Goal: Transaction & Acquisition: Purchase product/service

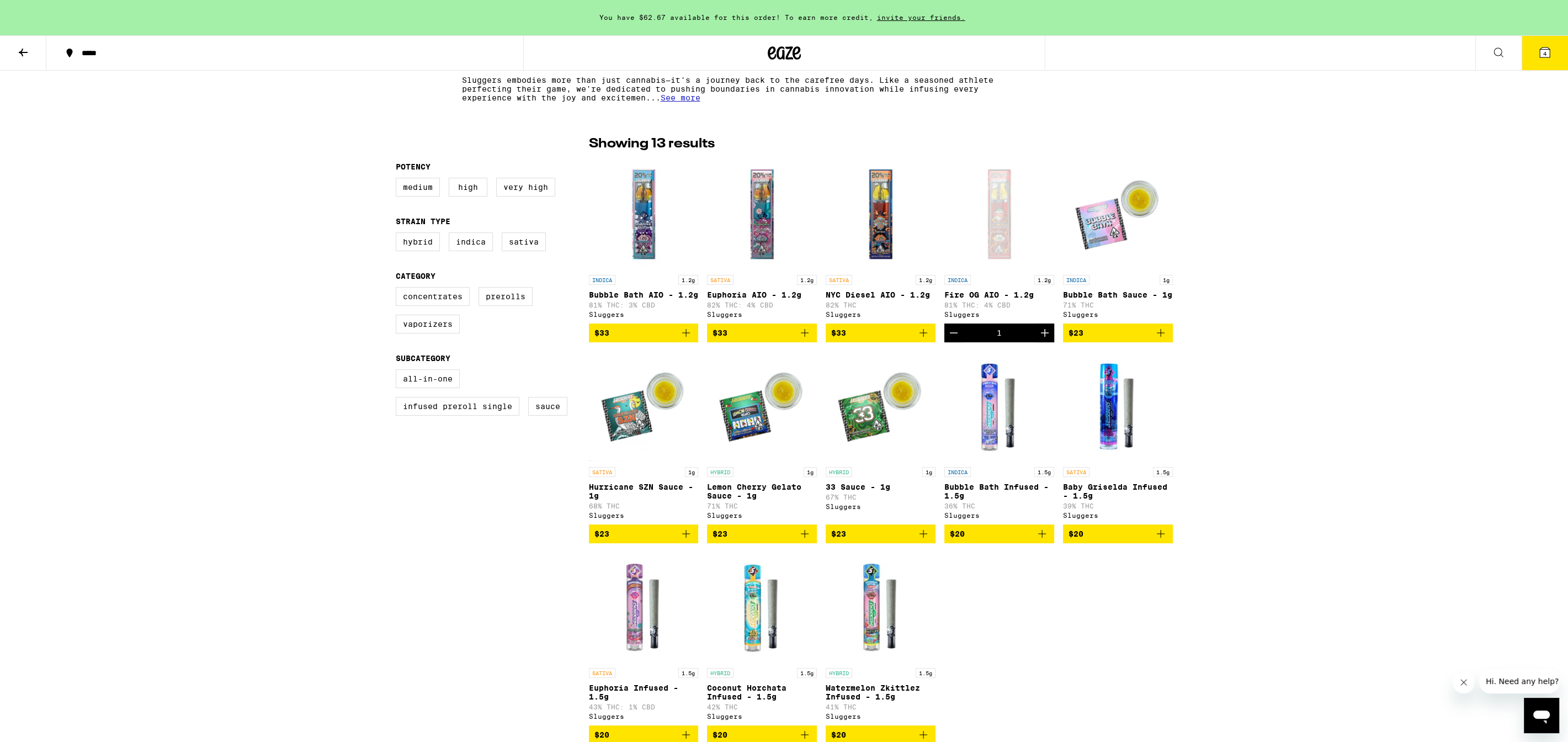
click at [784, 52] on icon at bounding box center [784, 53] width 33 height 20
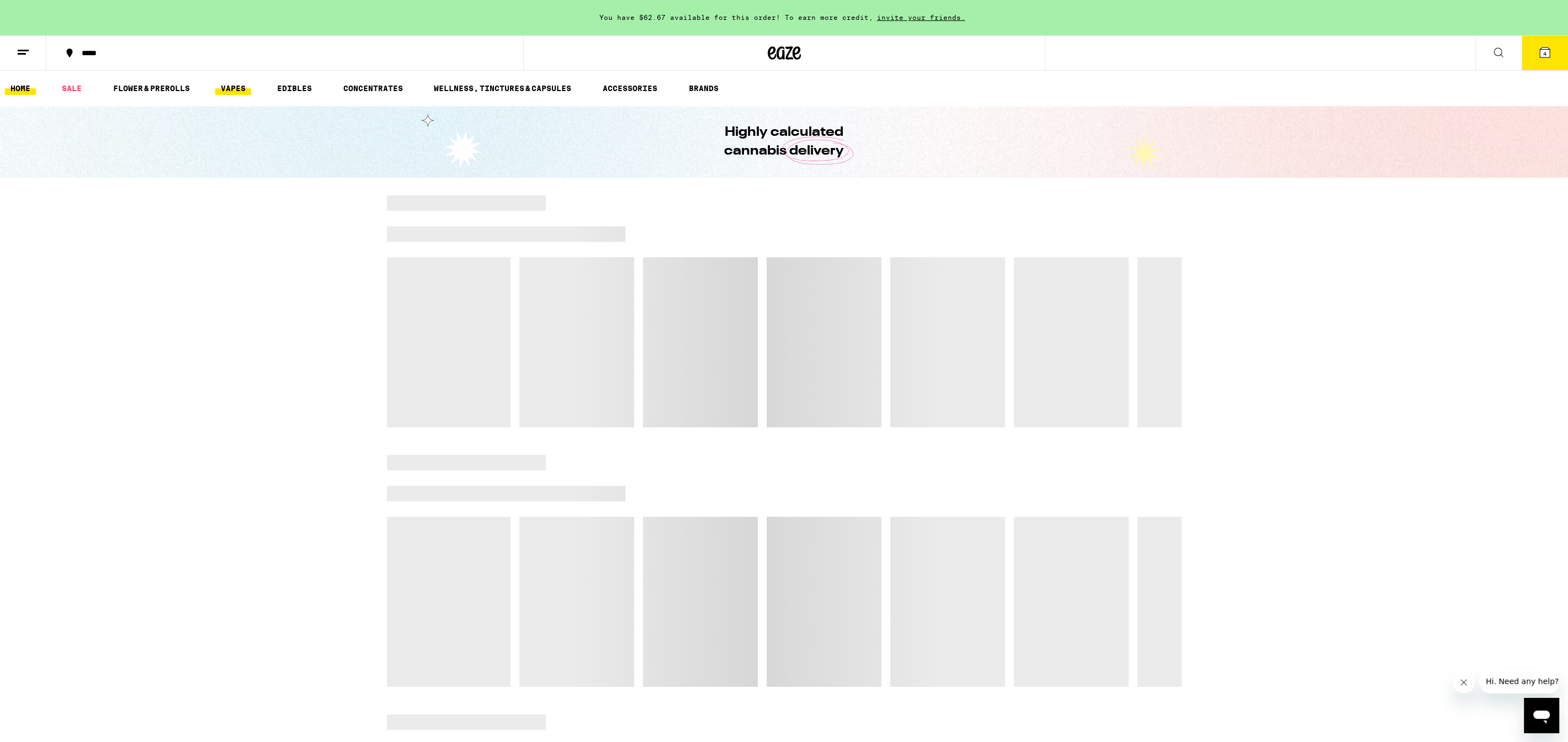
click at [249, 86] on link "VAPES" at bounding box center [233, 88] width 36 height 14
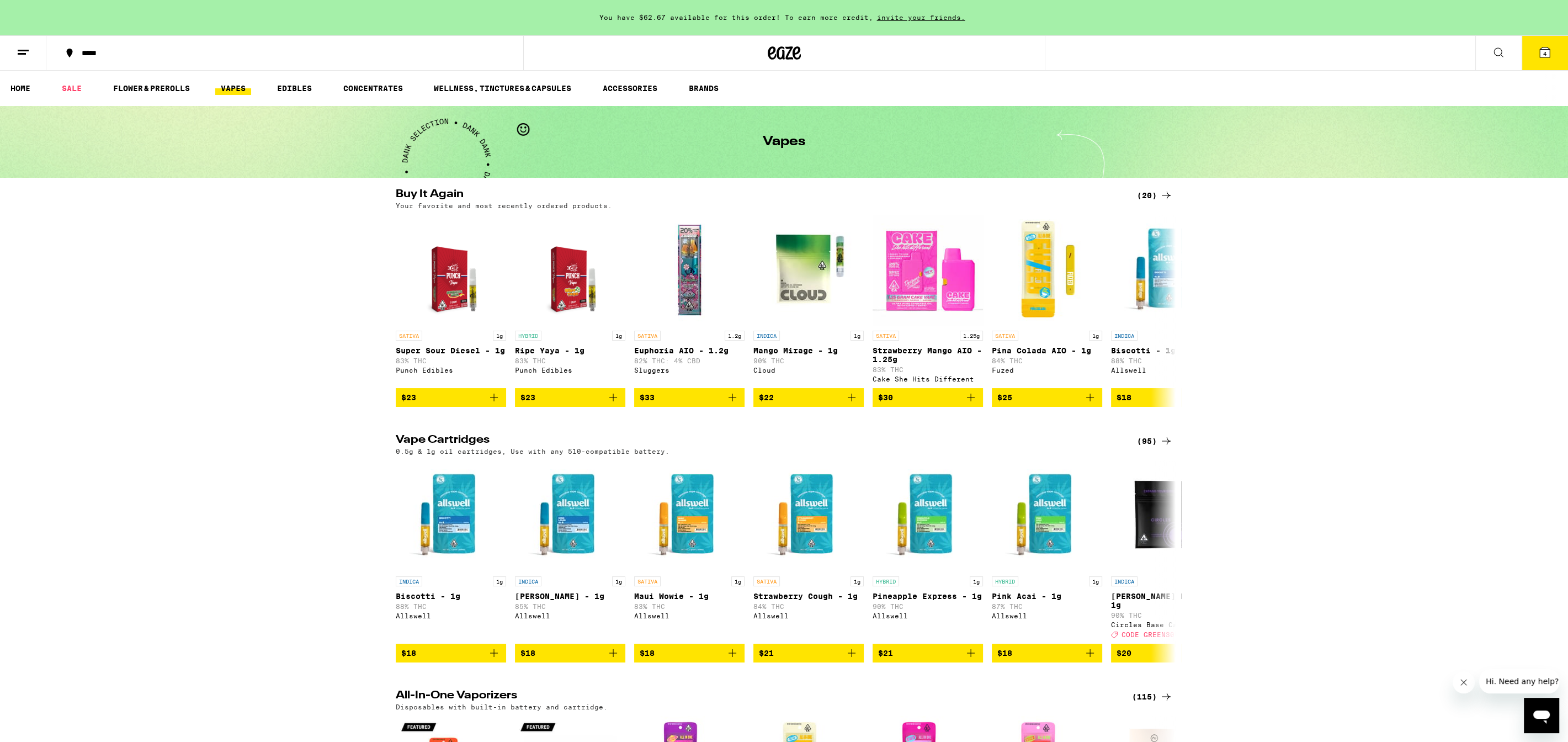
click at [1140, 448] on div "(95)" at bounding box center [1154, 441] width 36 height 14
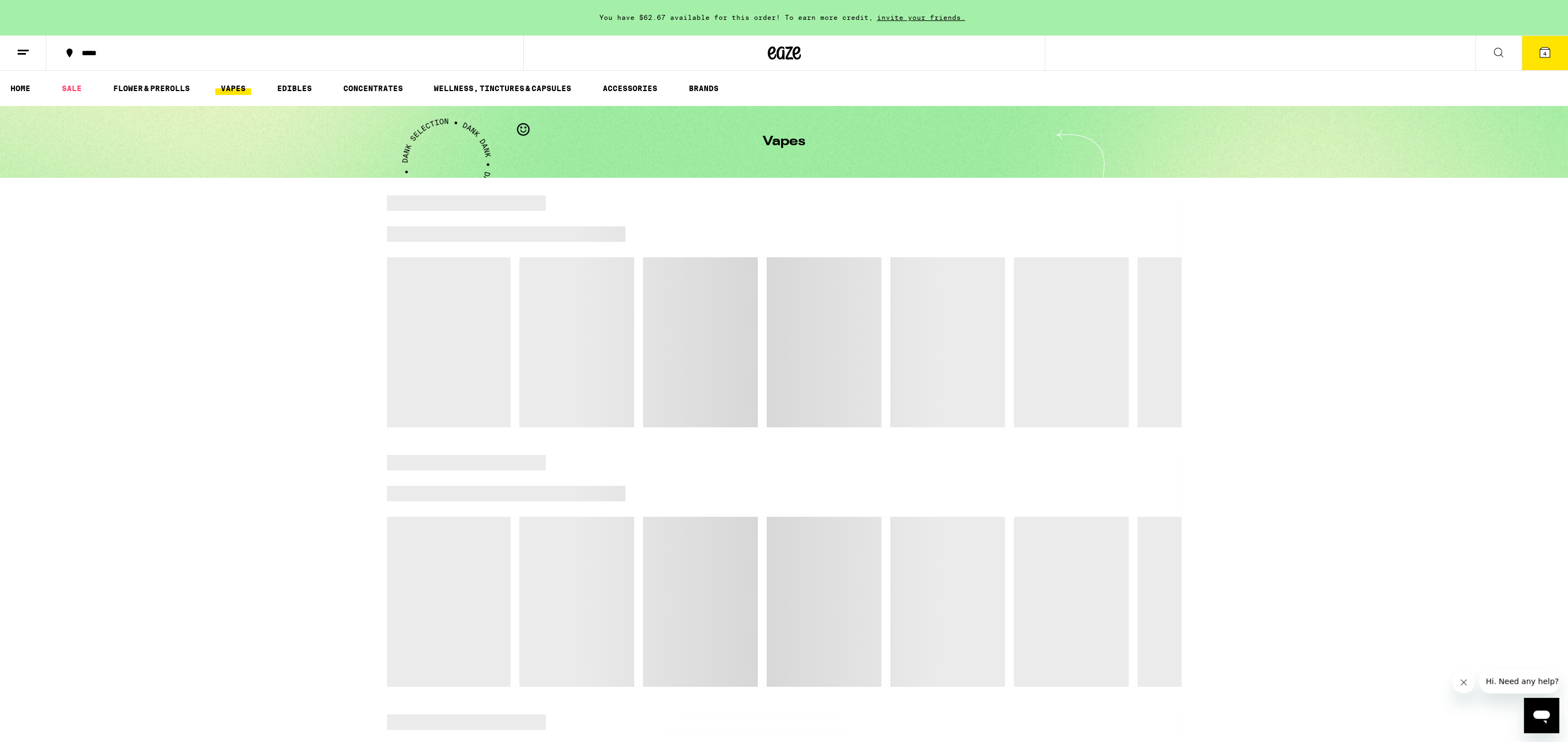
scroll to position [6, 0]
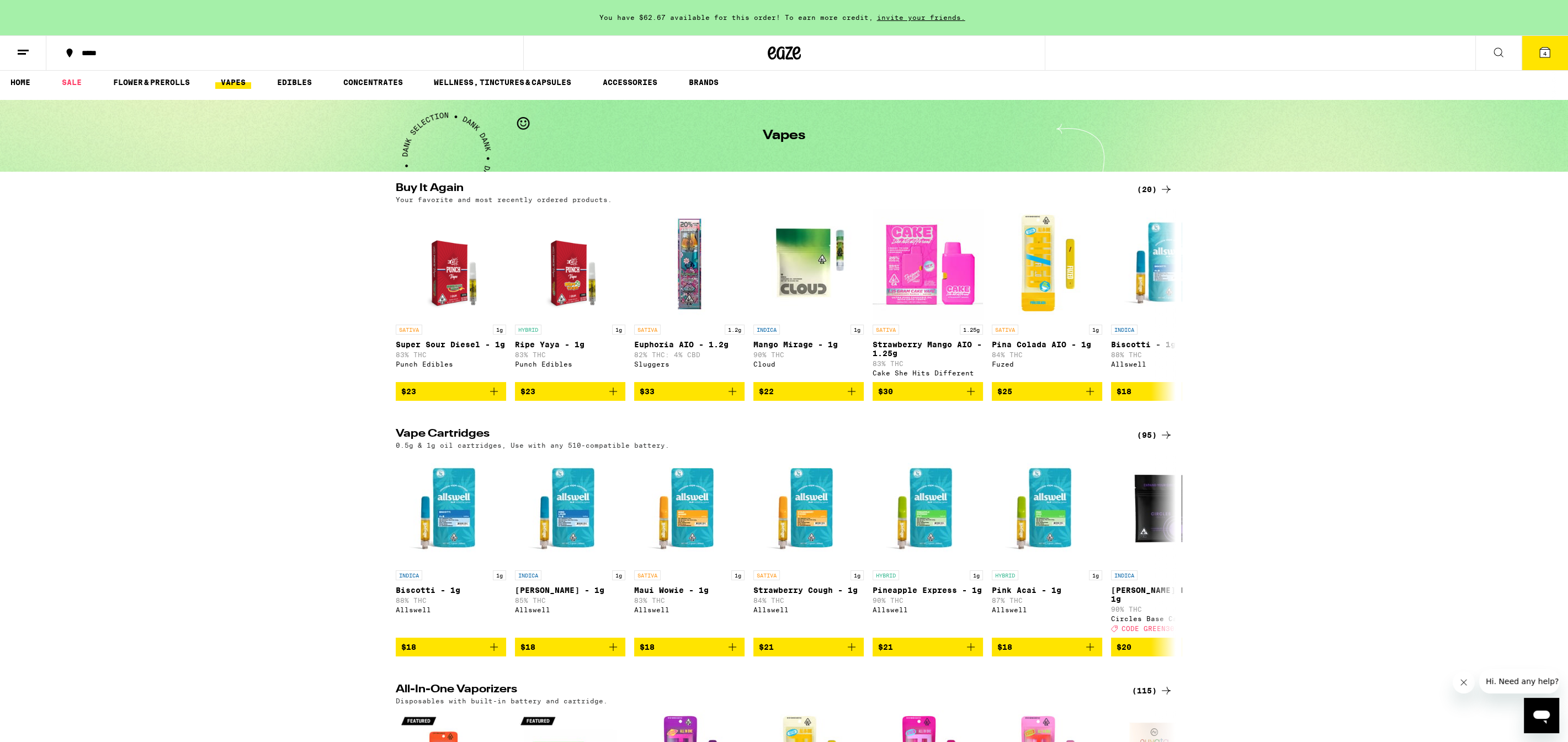
click at [1148, 193] on div "(20)" at bounding box center [1154, 189] width 36 height 14
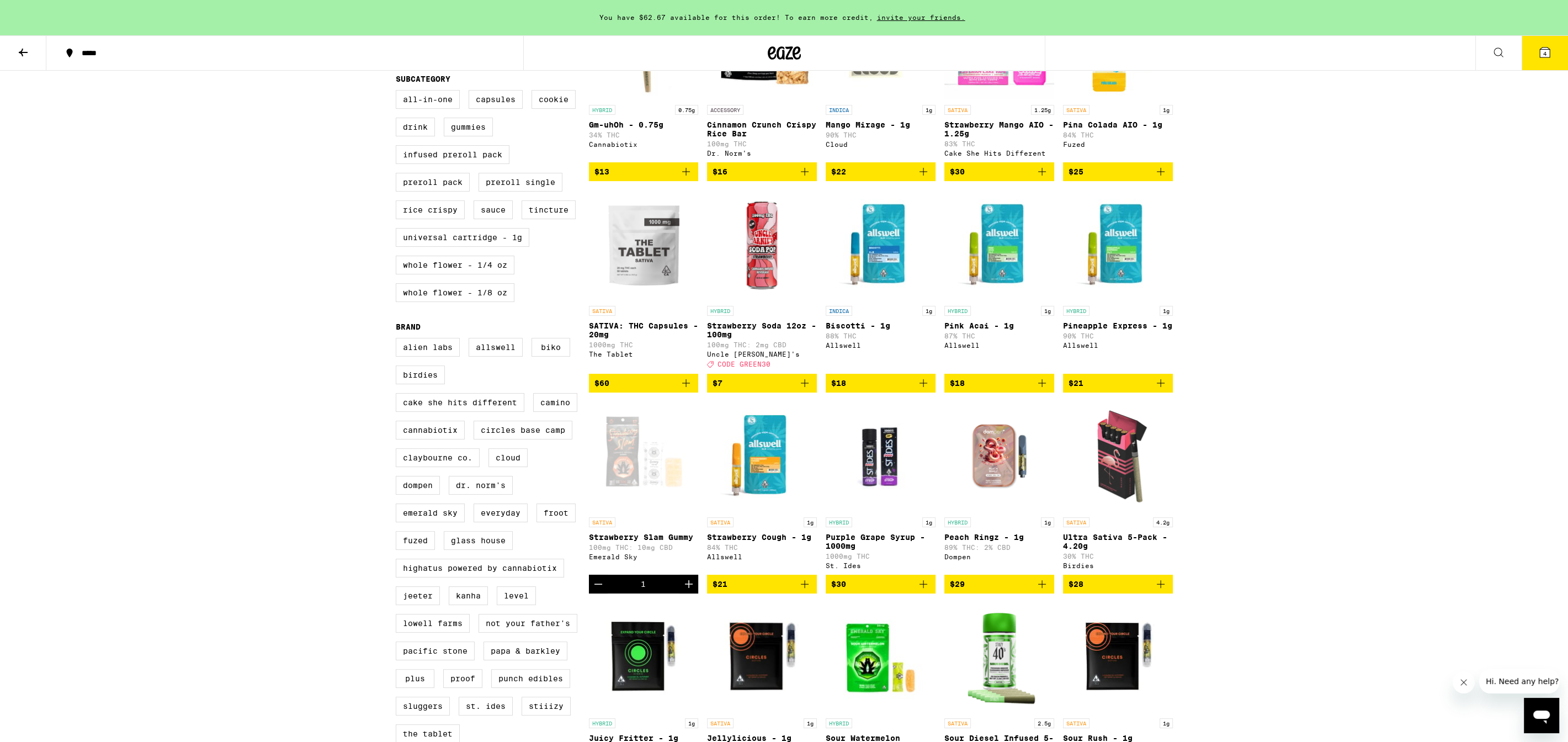
scroll to position [423, 0]
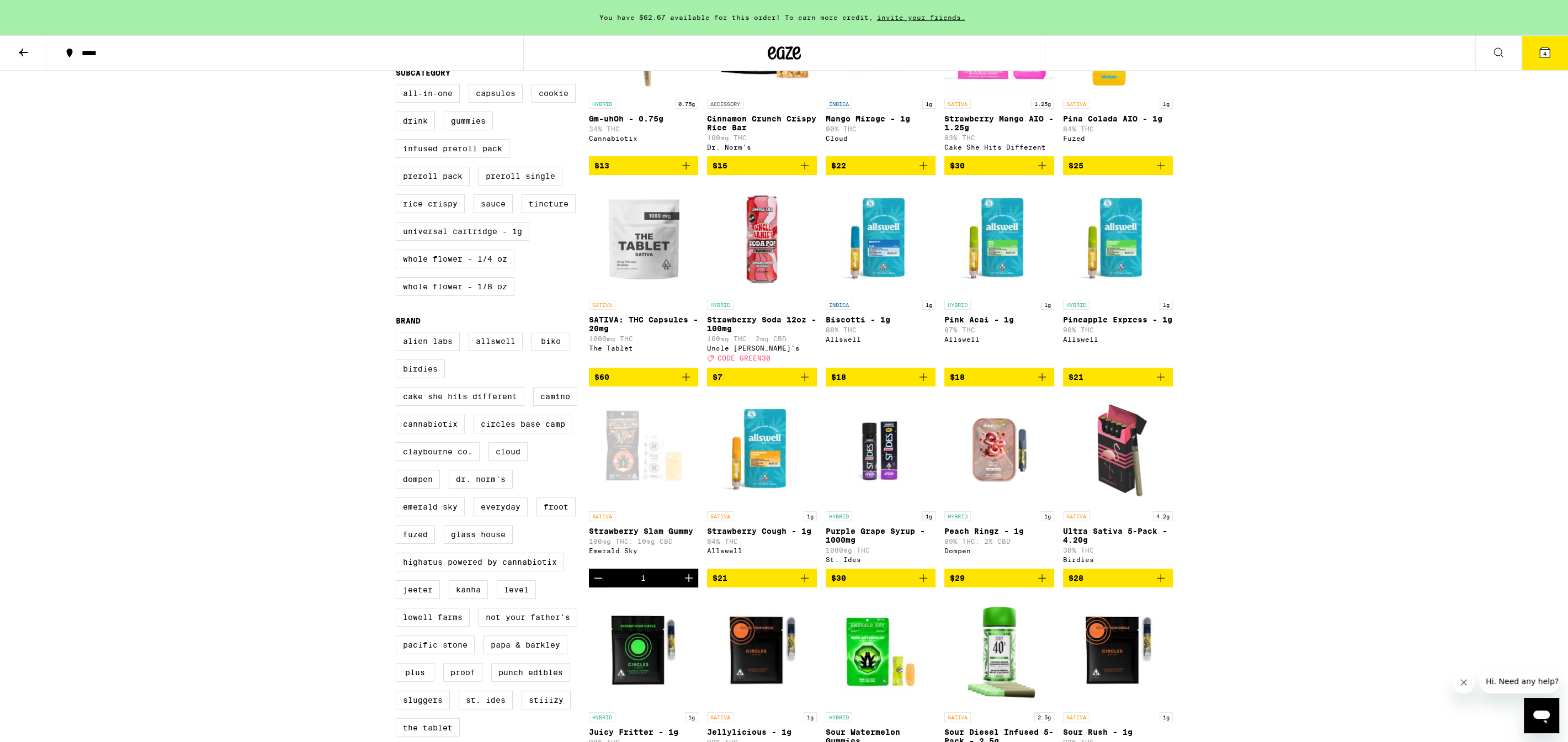
click at [924, 380] on icon "Add to bag" at bounding box center [923, 377] width 8 height 8
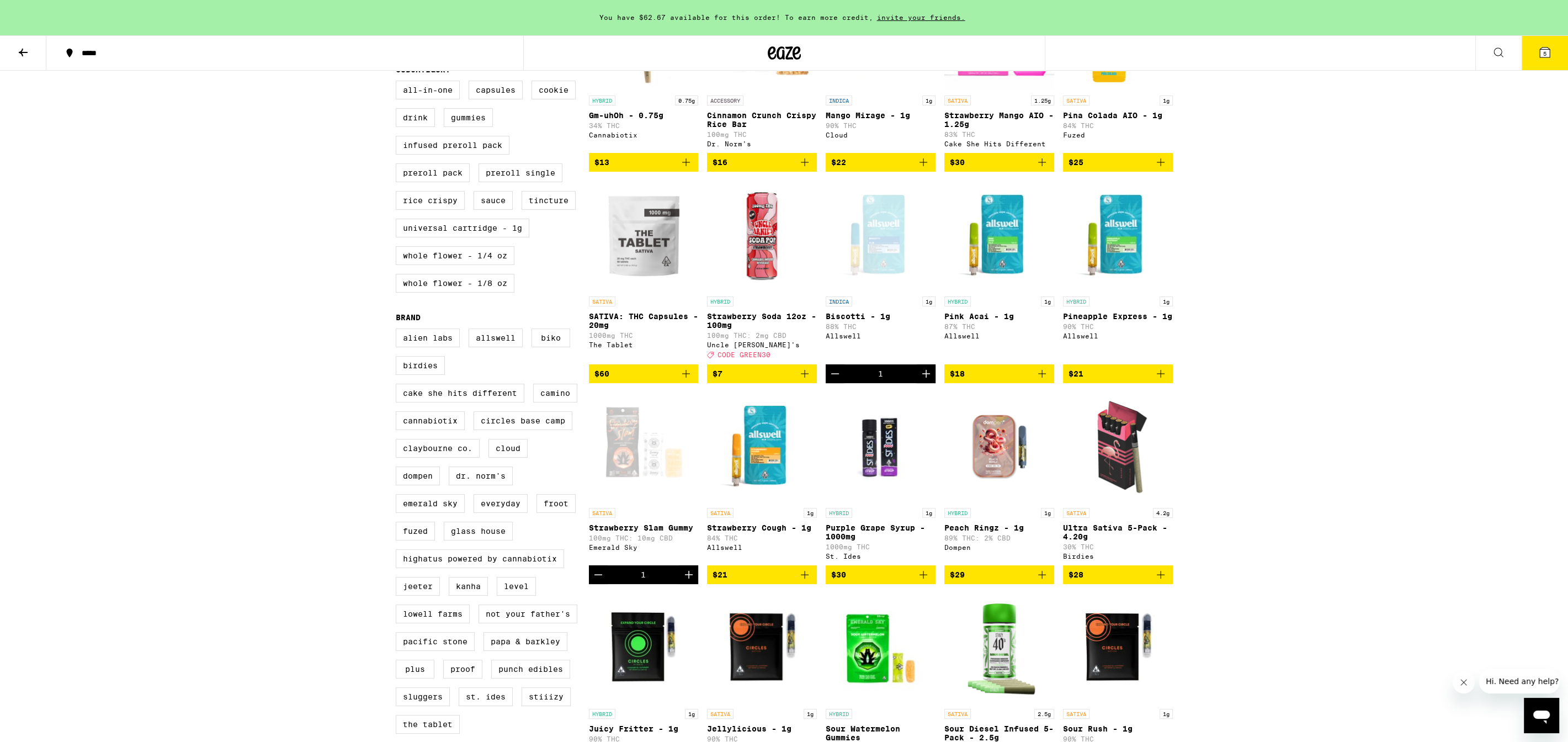
scroll to position [424, 0]
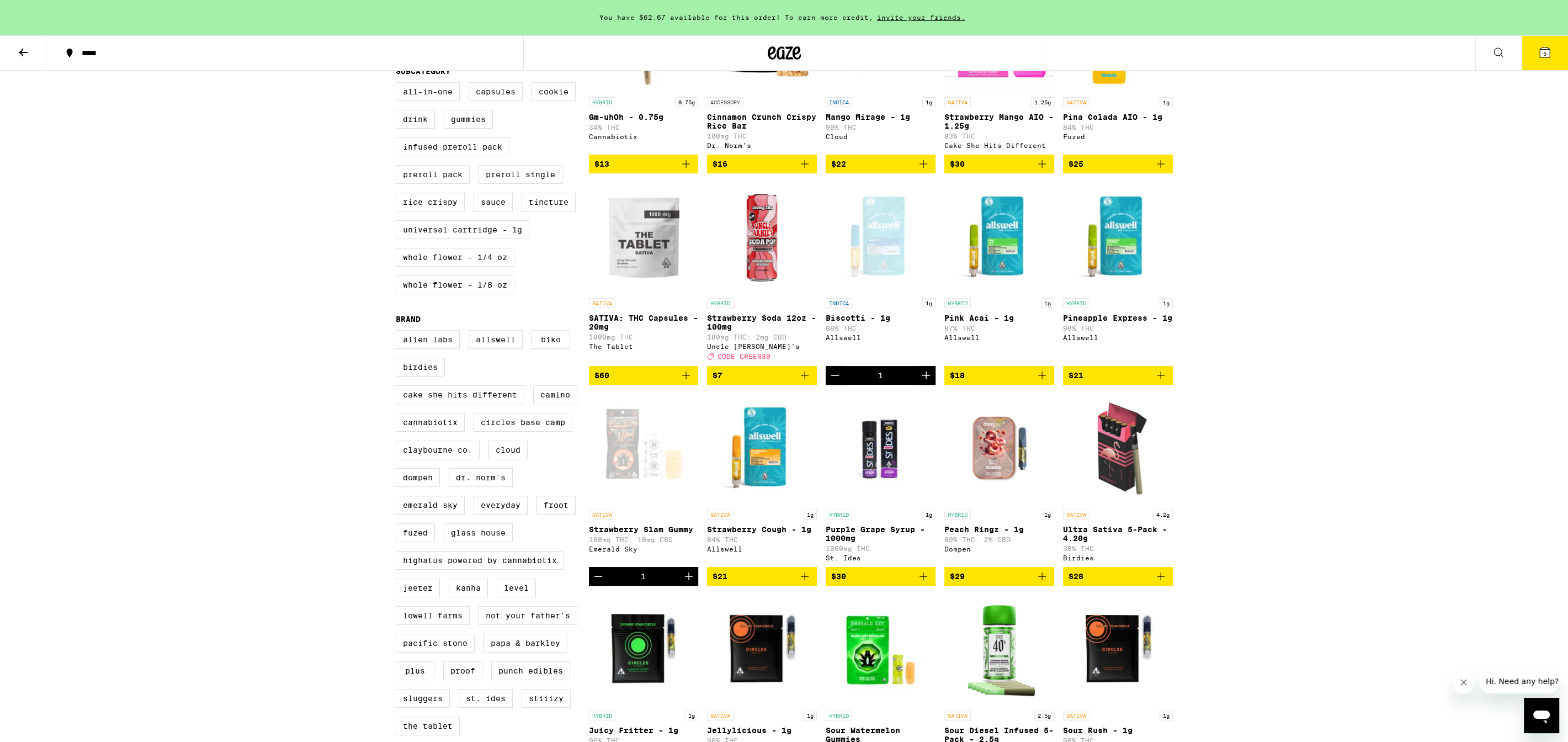
click at [1543, 59] on button "5" at bounding box center [1544, 52] width 46 height 34
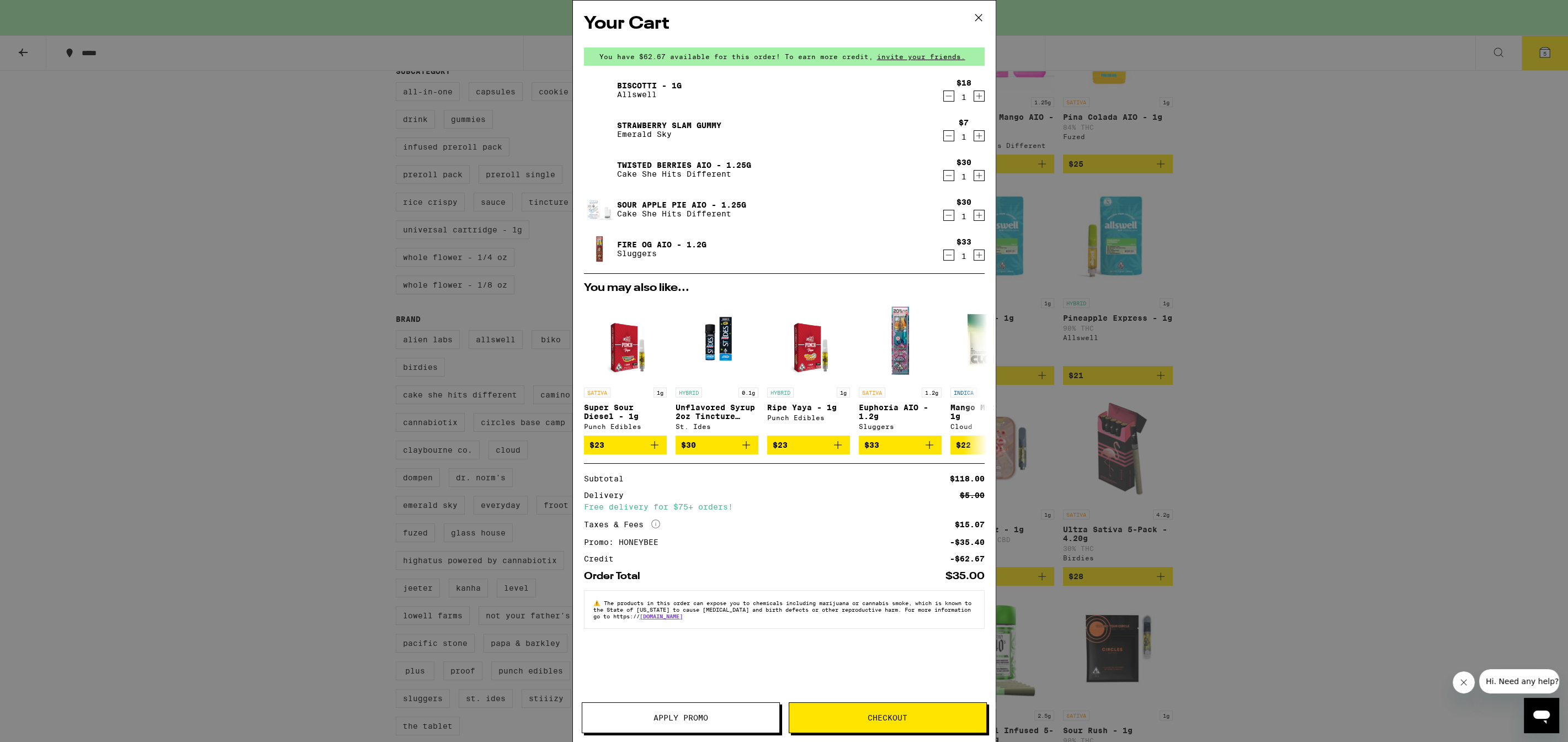
click at [952, 258] on icon "Decrement" at bounding box center [949, 255] width 10 height 14
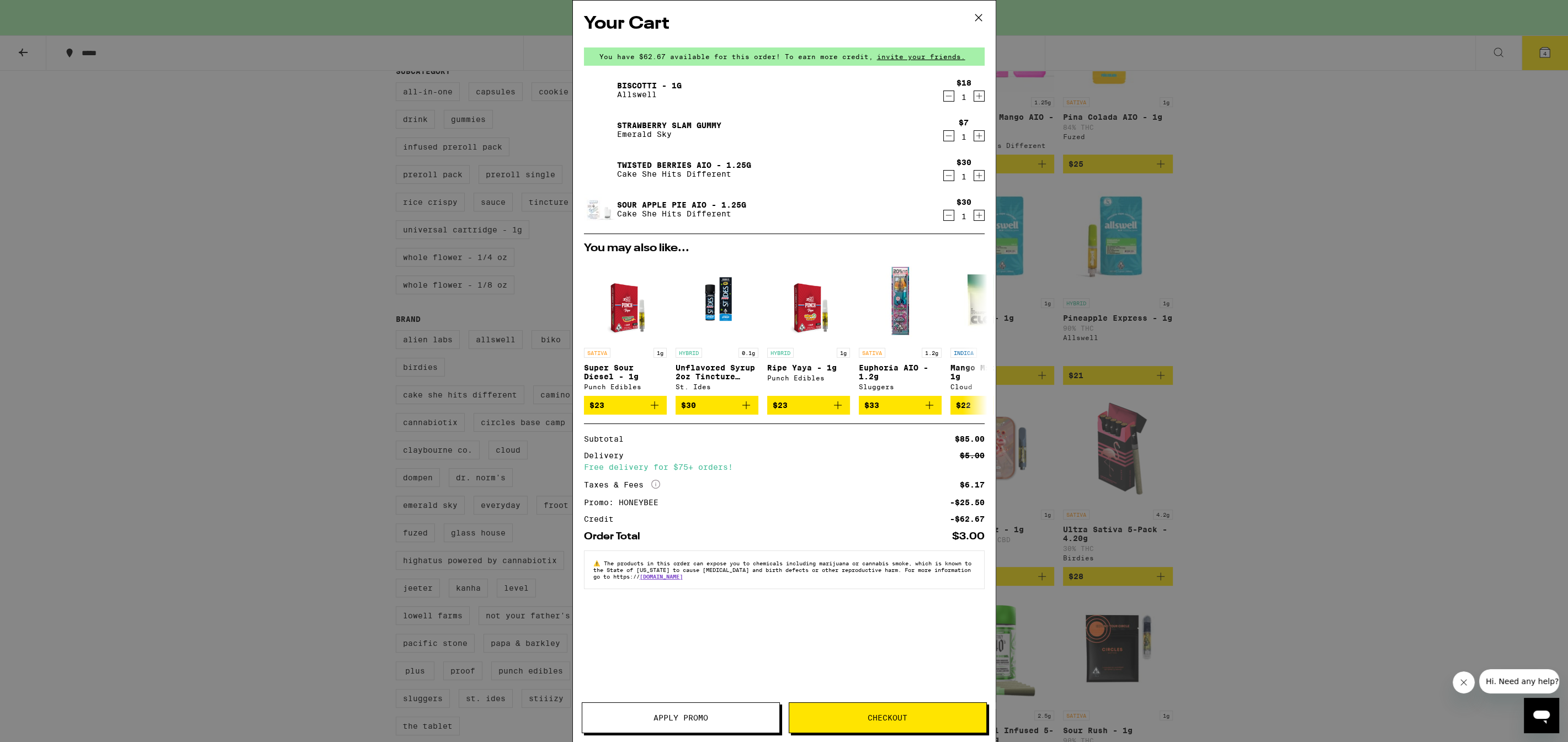
click at [944, 716] on span "Checkout" at bounding box center [887, 717] width 197 height 8
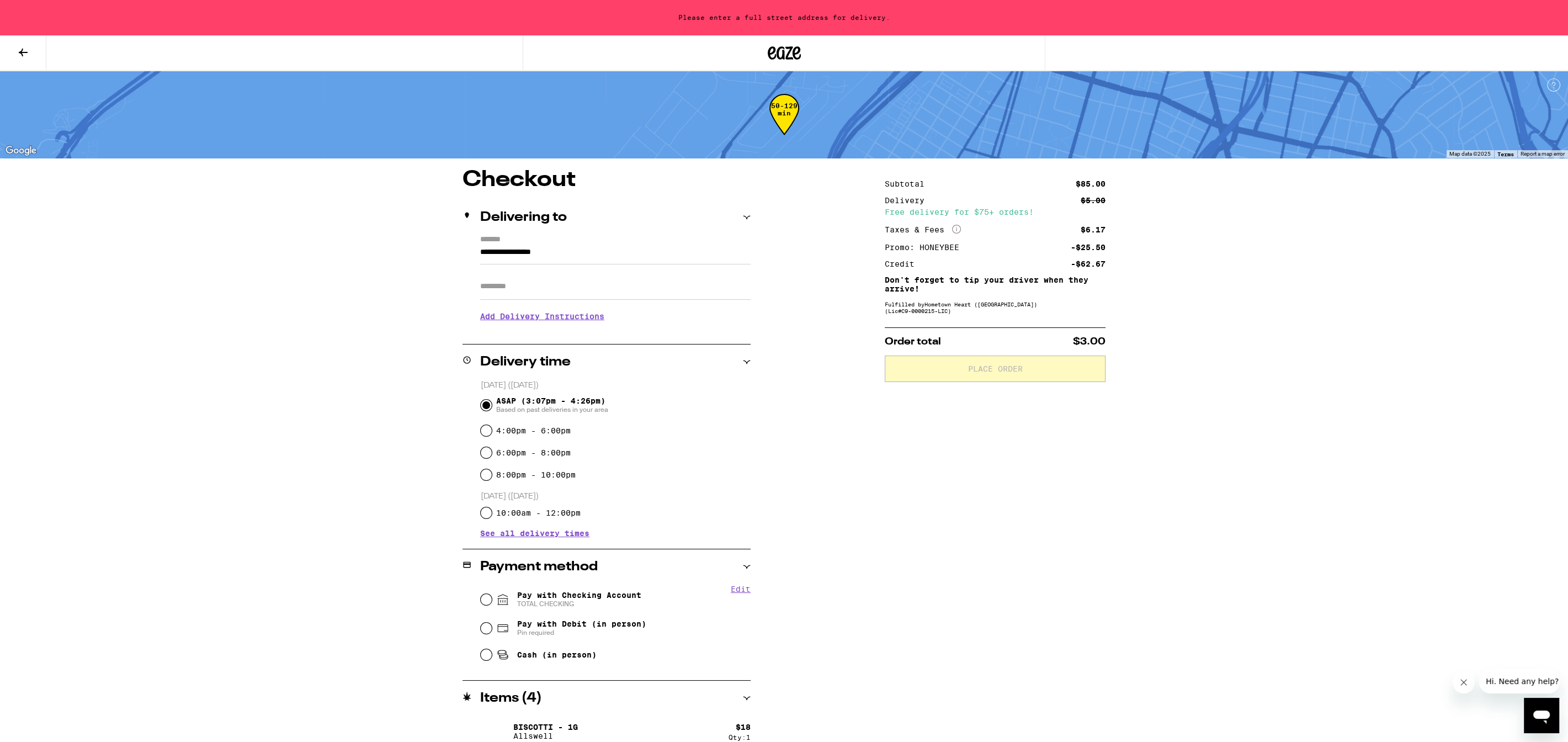
click at [561, 255] on input "**********" at bounding box center [615, 255] width 270 height 19
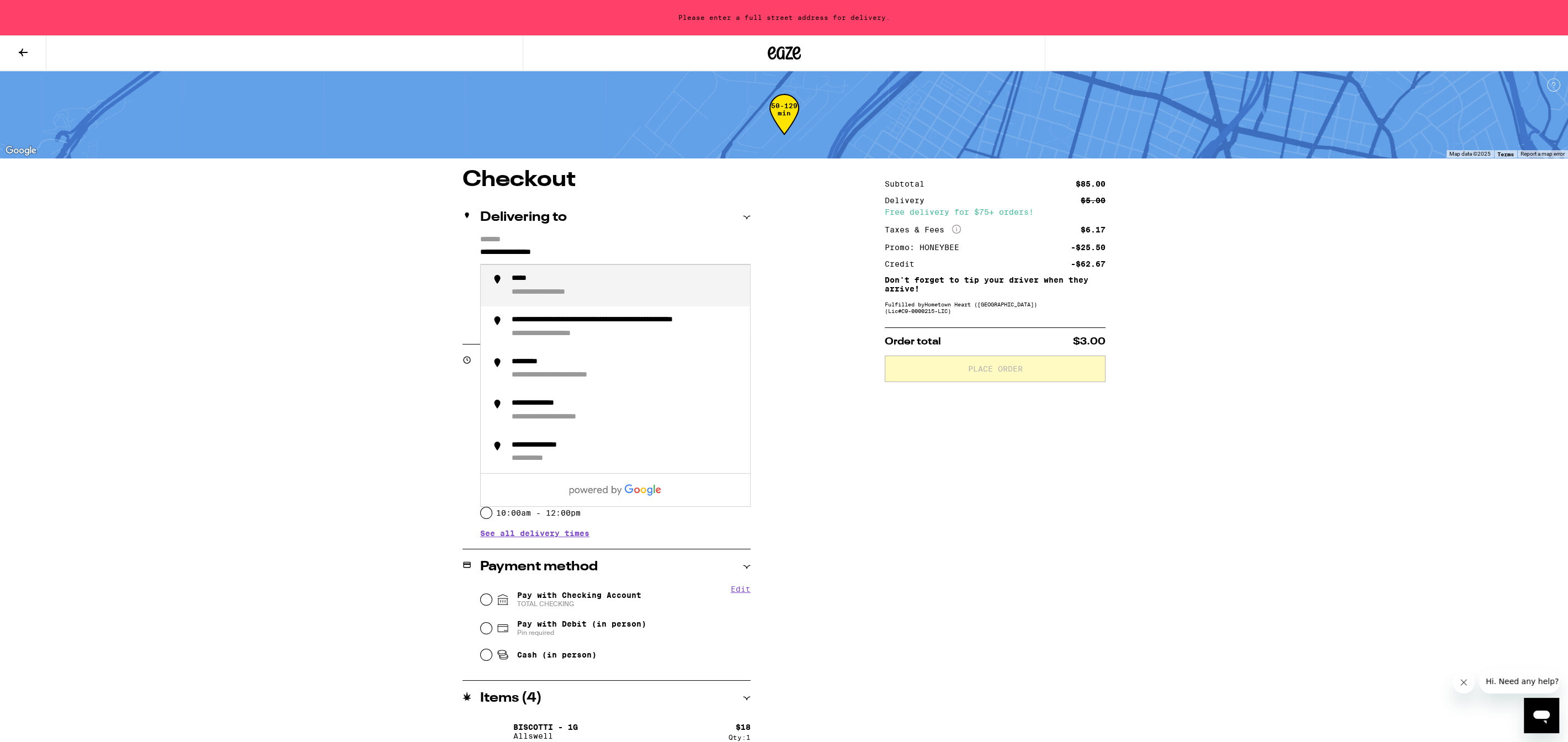
click at [580, 255] on input "**********" at bounding box center [615, 255] width 270 height 19
click at [609, 287] on div "**********" at bounding box center [626, 285] width 229 height 23
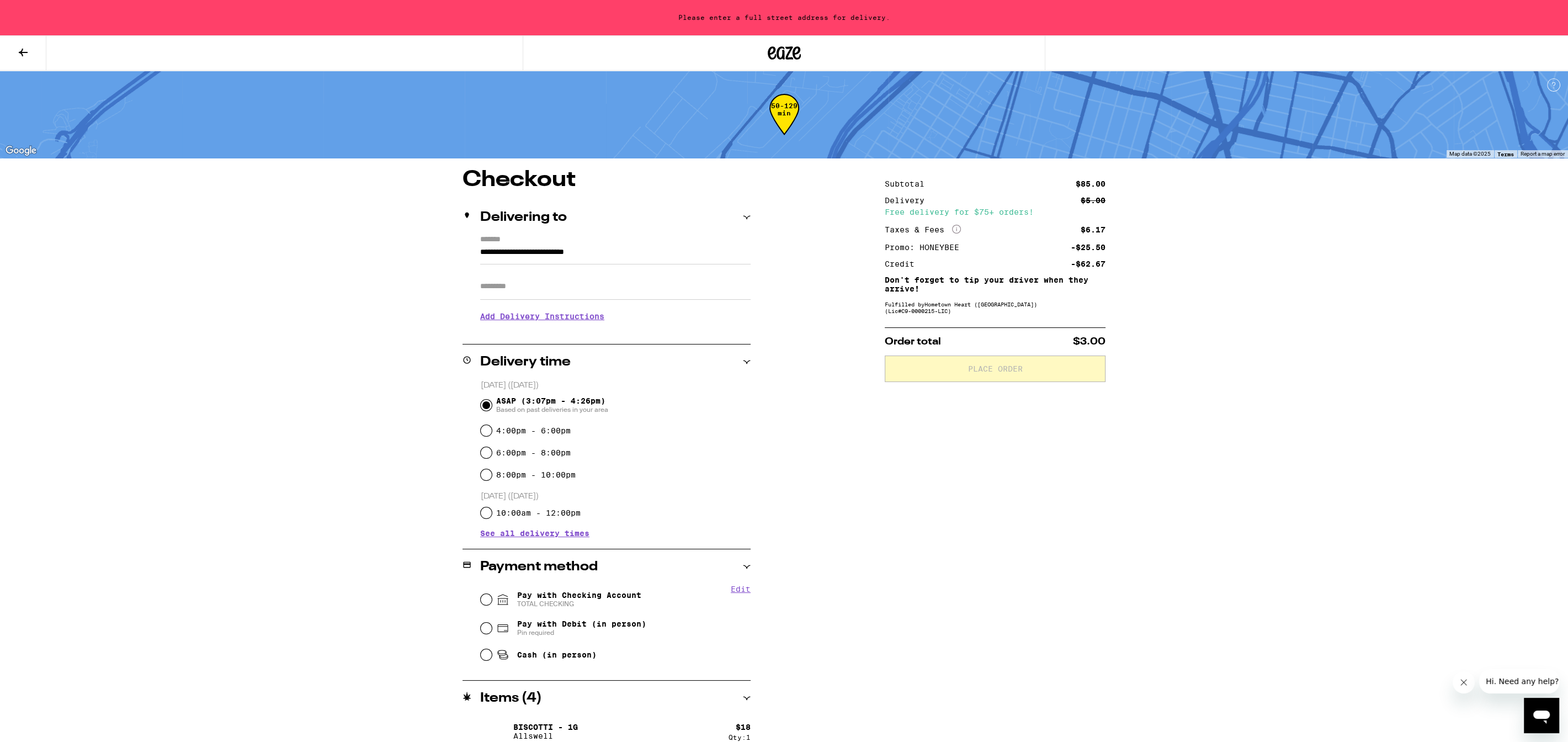
type input "**********"
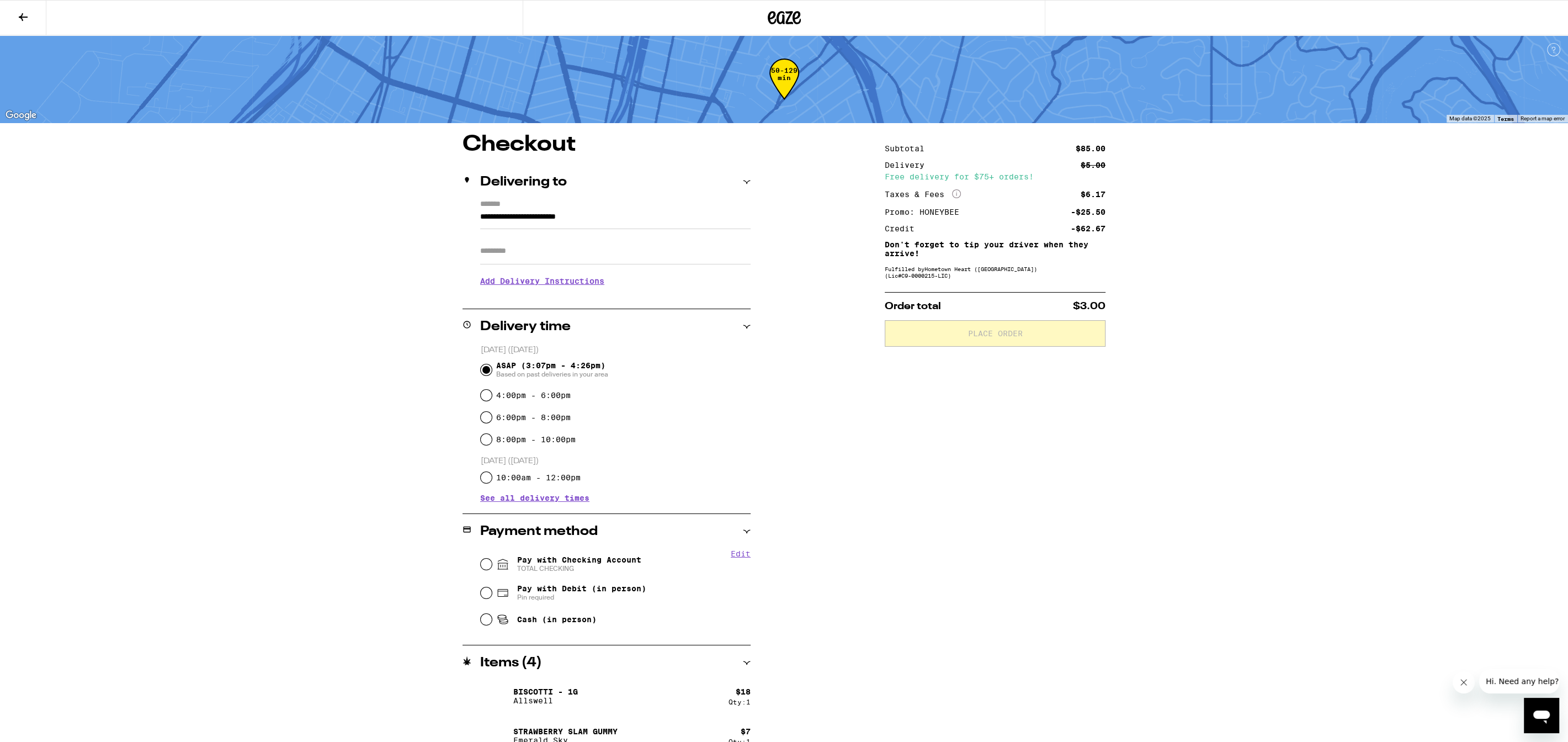
click at [580, 562] on span "Pay with Checking Account TOTAL CHECKING" at bounding box center [579, 563] width 124 height 17
click at [492, 562] on input "Pay with Checking Account TOTAL CHECKING" at bounding box center [486, 563] width 11 height 11
radio input "true"
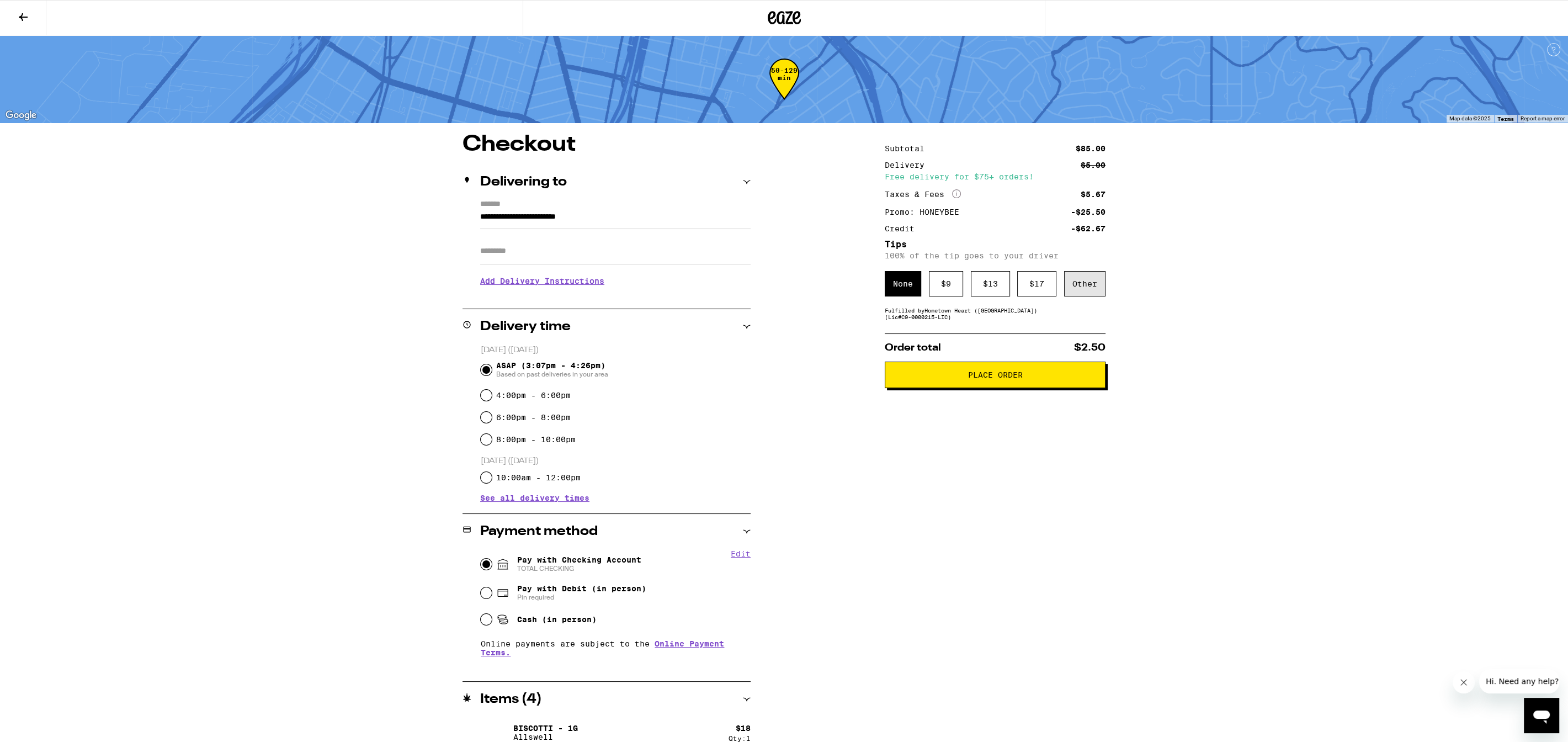
click at [1091, 287] on div "Other" at bounding box center [1085, 284] width 42 height 26
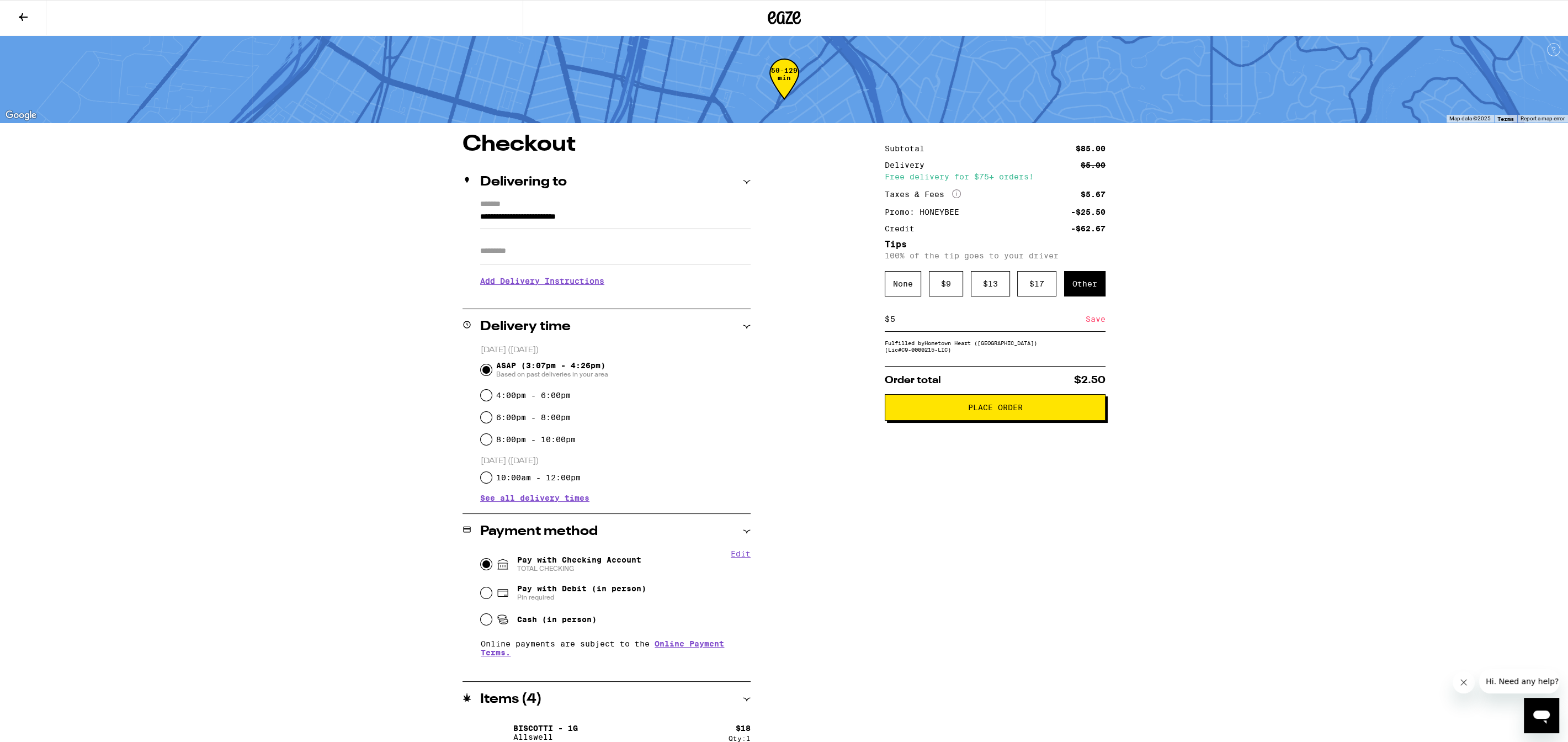
type input "5"
click at [1250, 334] on div "**********" at bounding box center [784, 438] width 1568 height 877
click at [870, 338] on div "**********" at bounding box center [784, 505] width 795 height 743
click at [1097, 325] on div "Save" at bounding box center [1095, 319] width 20 height 24
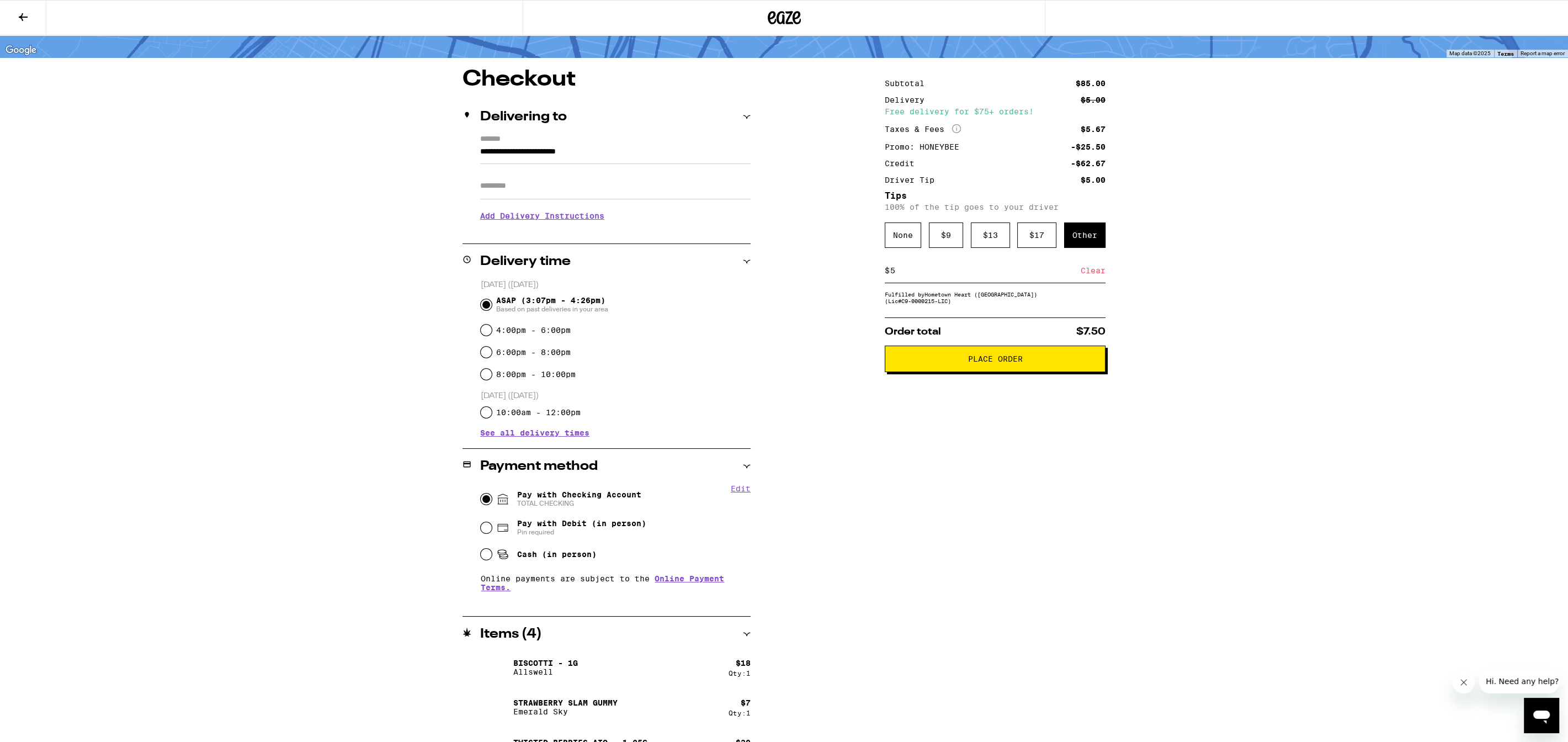
scroll to position [135, 0]
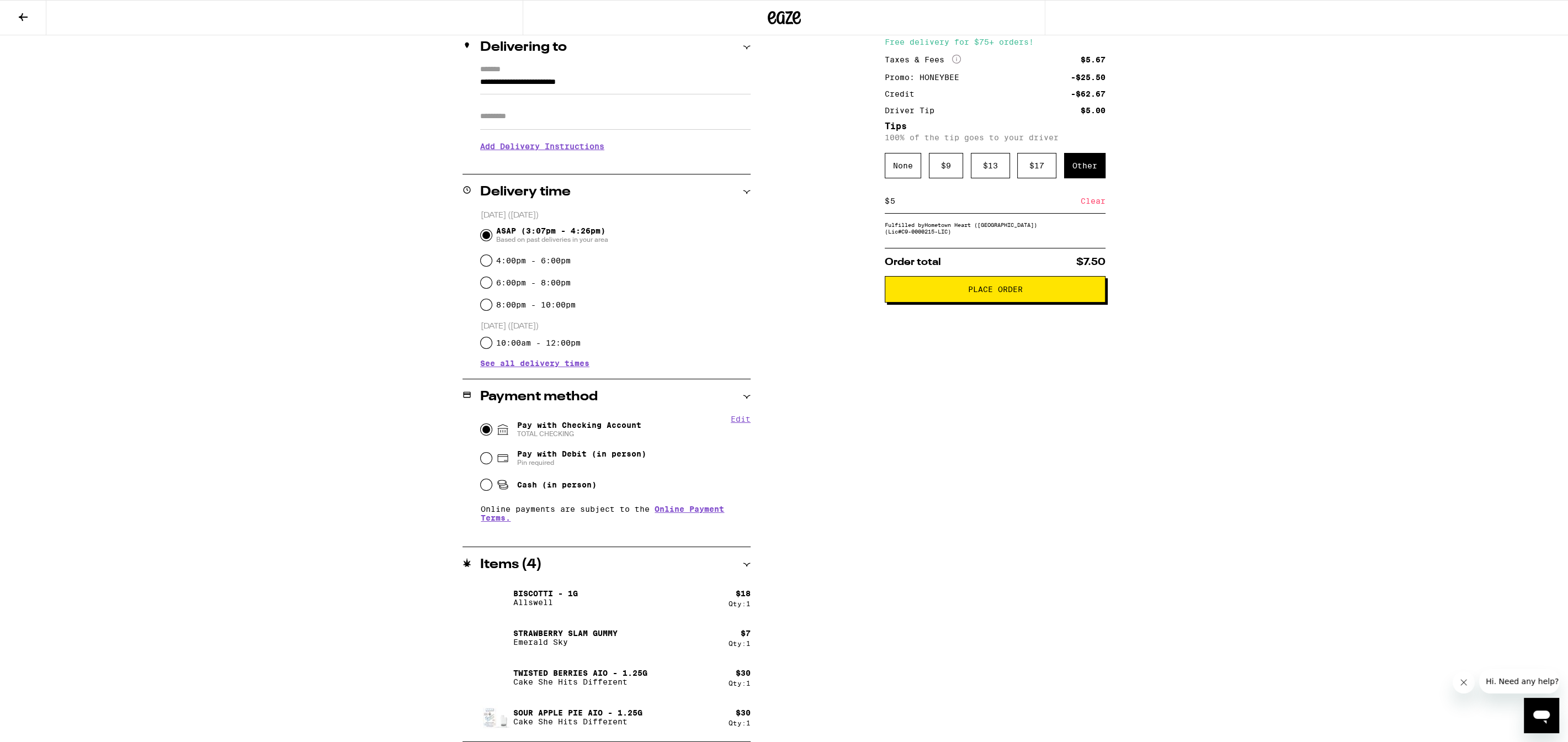
click at [1099, 204] on div "Clear" at bounding box center [1092, 201] width 25 height 24
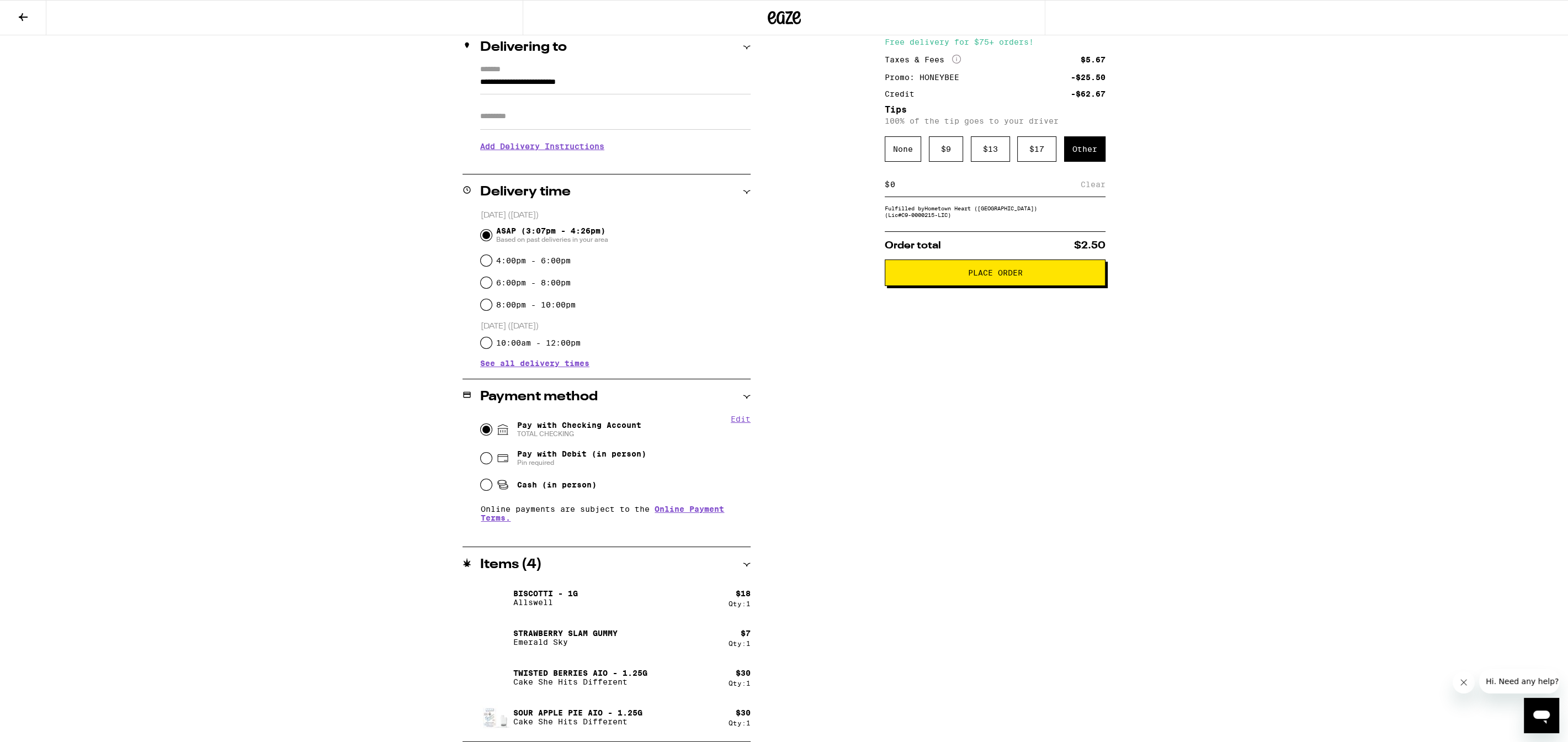
drag, startPoint x: 961, startPoint y: 196, endPoint x: 930, endPoint y: 189, distance: 31.8
click at [961, 196] on div "$ Clear" at bounding box center [995, 185] width 221 height 25
click at [913, 189] on input at bounding box center [985, 184] width 191 height 10
type input "5"
click at [1101, 190] on div "Save" at bounding box center [1095, 185] width 20 height 24
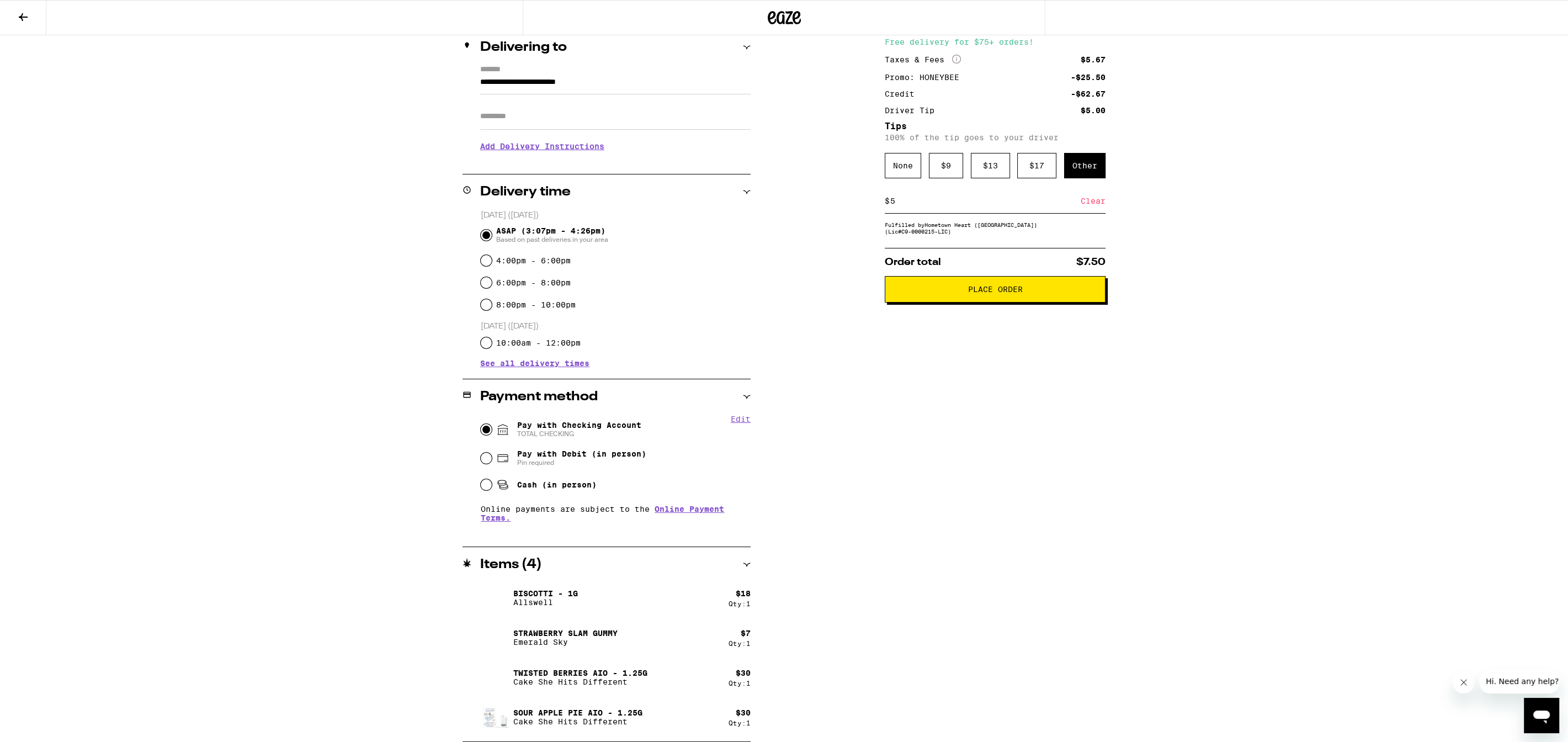
click at [973, 303] on button "Place Order" at bounding box center [995, 289] width 221 height 26
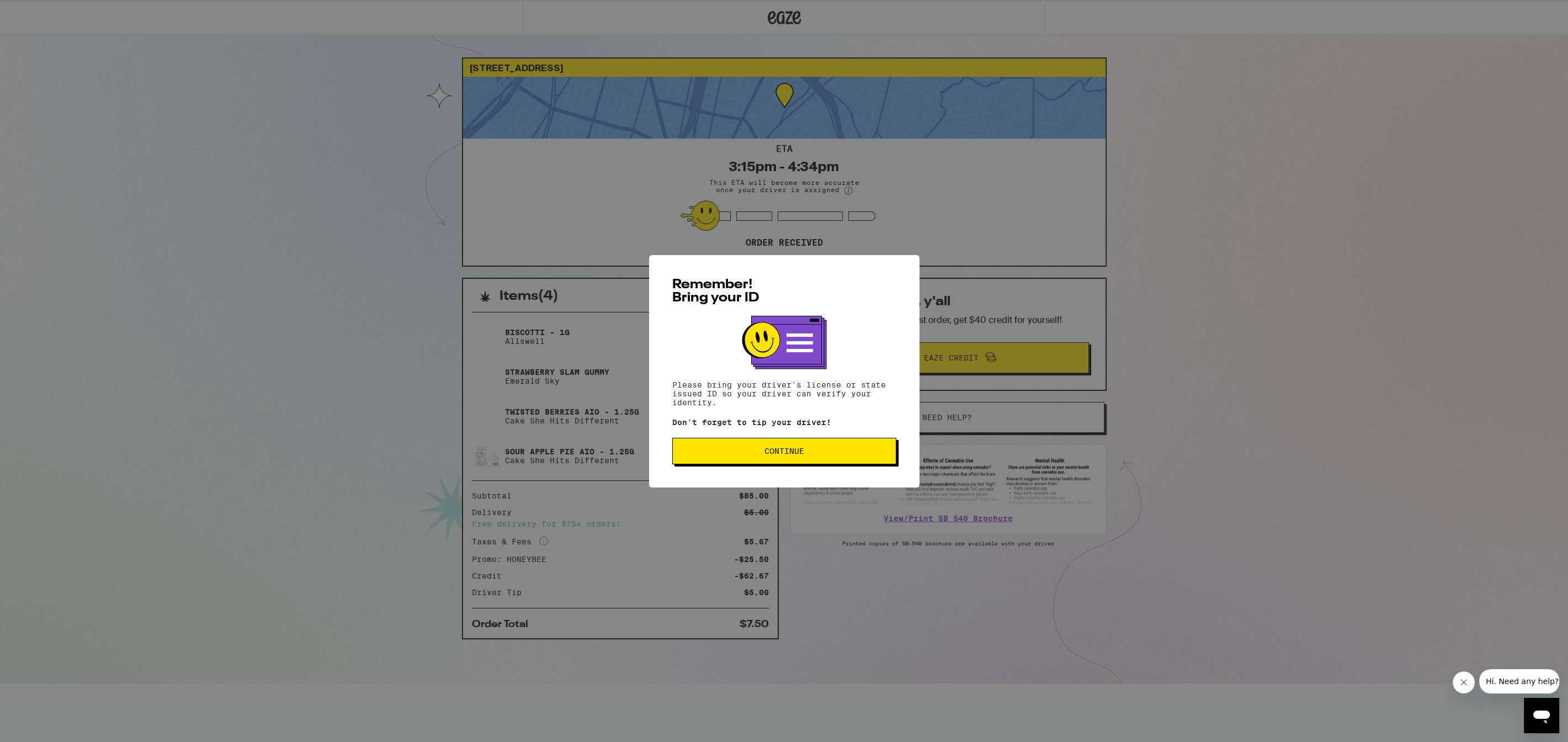
click at [791, 455] on span "Continue" at bounding box center [784, 451] width 40 height 8
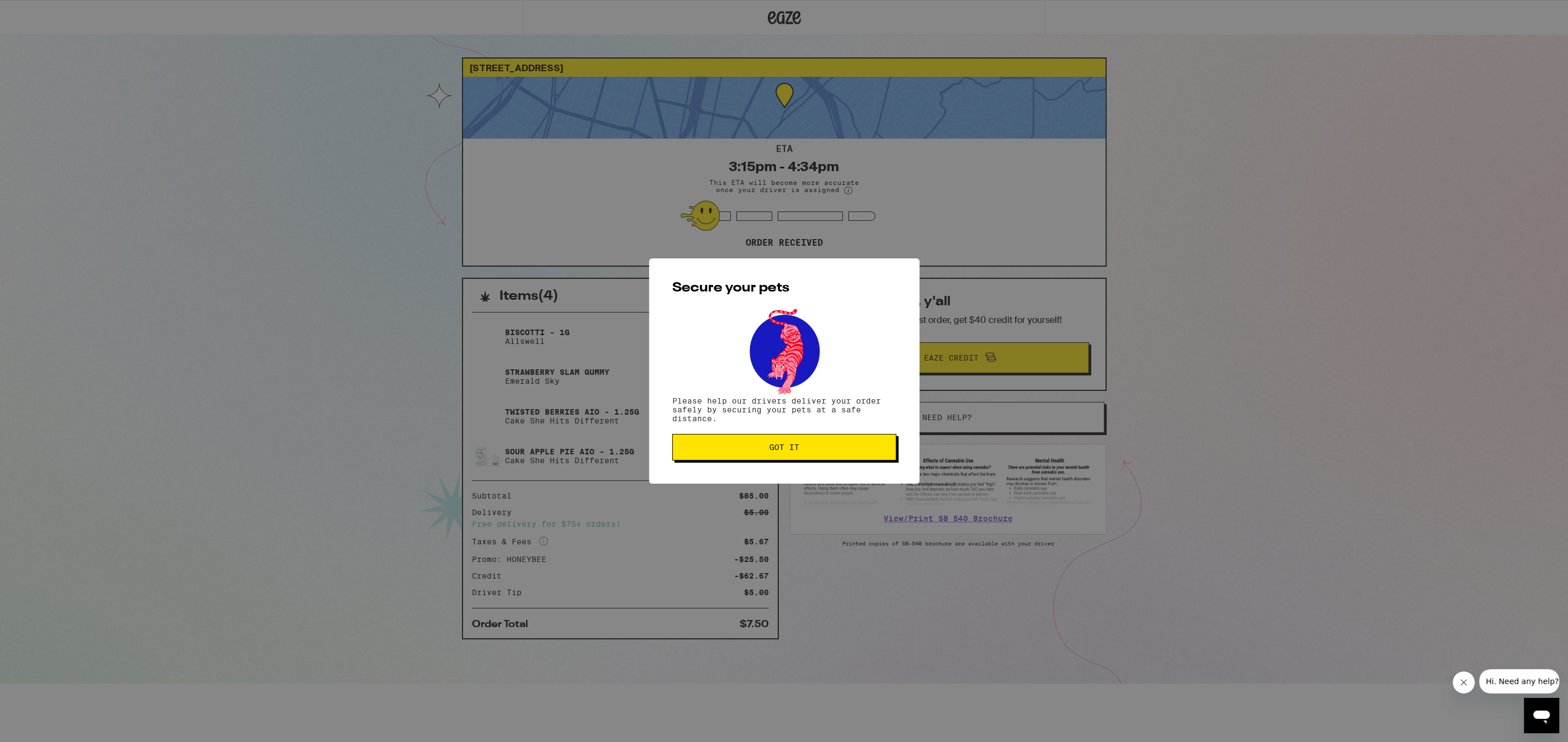
click at [824, 454] on button "Got it" at bounding box center [784, 446] width 224 height 26
